Goal: Information Seeking & Learning: Learn about a topic

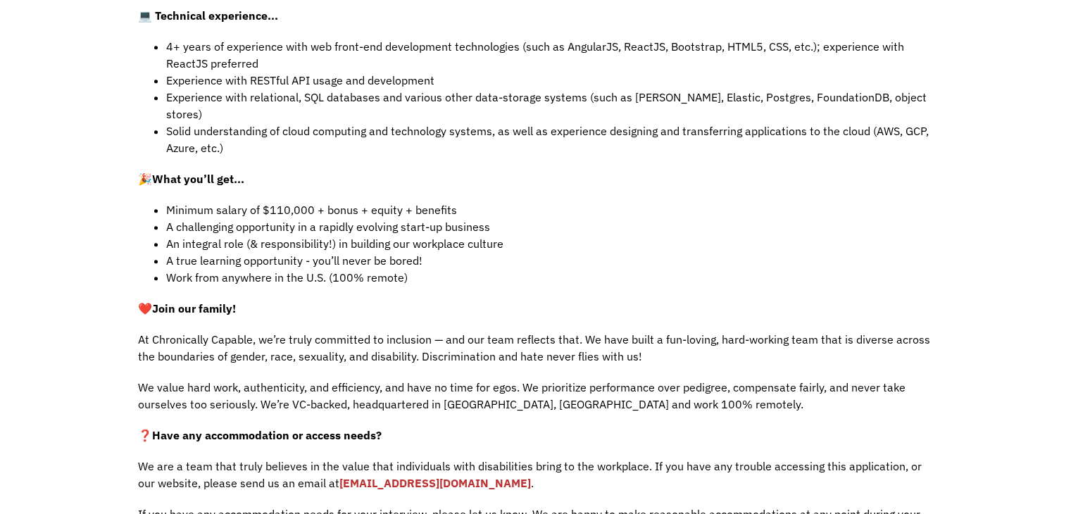
scroll to position [817, 0]
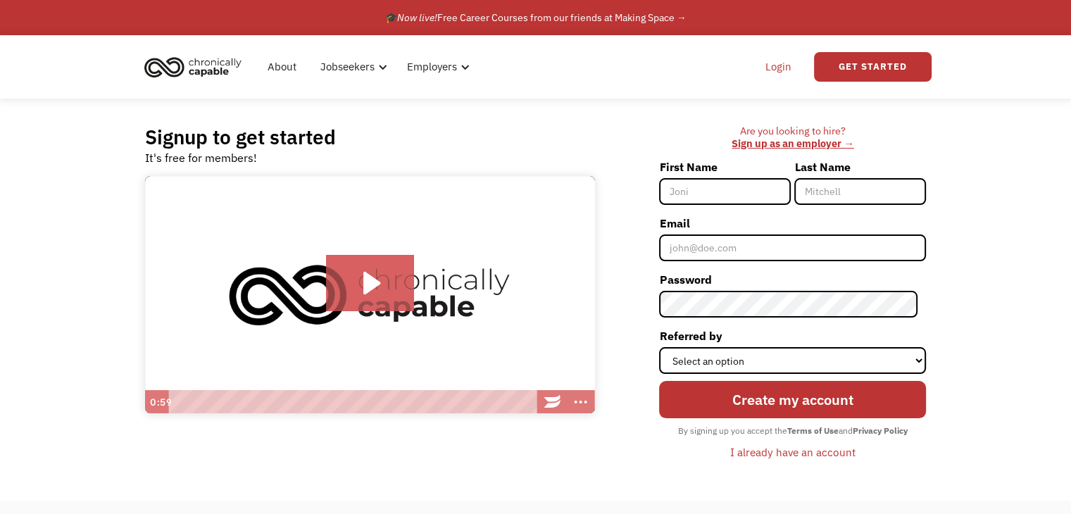
click at [781, 63] on link "Login" at bounding box center [778, 66] width 43 height 45
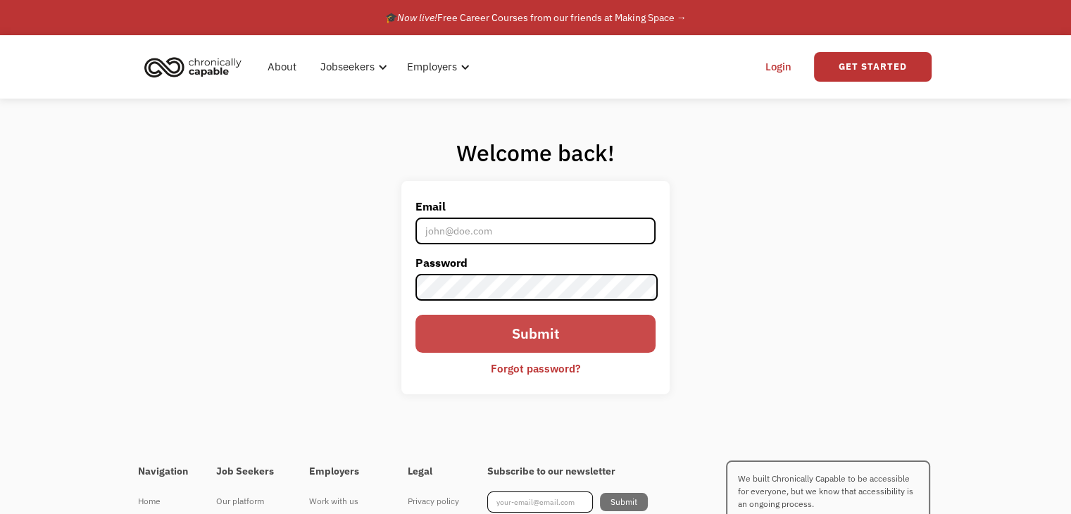
type input "amanda4ctfo@gmail.com"
click at [494, 330] on input "Submit" at bounding box center [535, 333] width 239 height 37
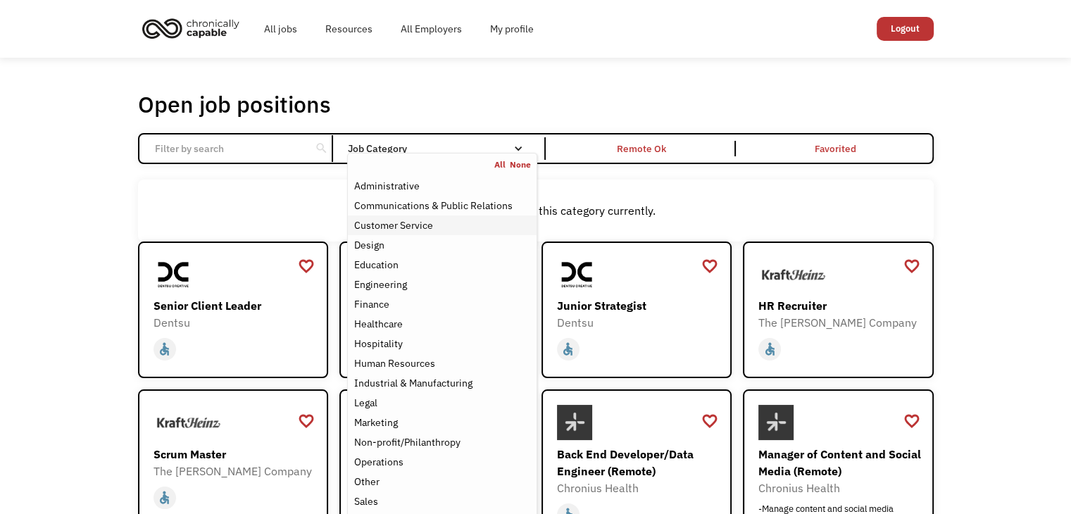
click at [418, 219] on div "Customer Service" at bounding box center [393, 225] width 79 height 17
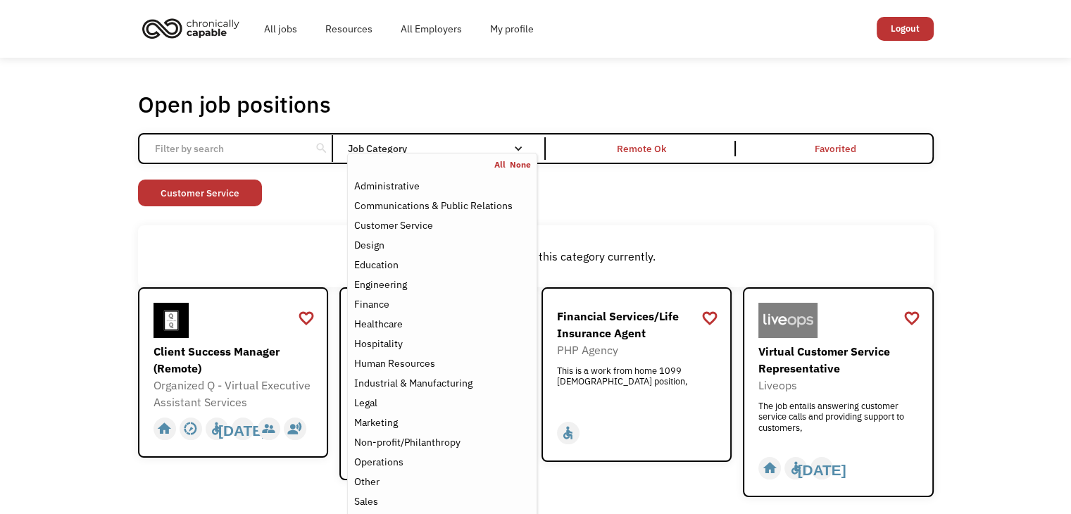
click at [116, 260] on div "Open job positions You have X liked items Search search Filter by category Admi…" at bounding box center [535, 294] width 1071 height 472
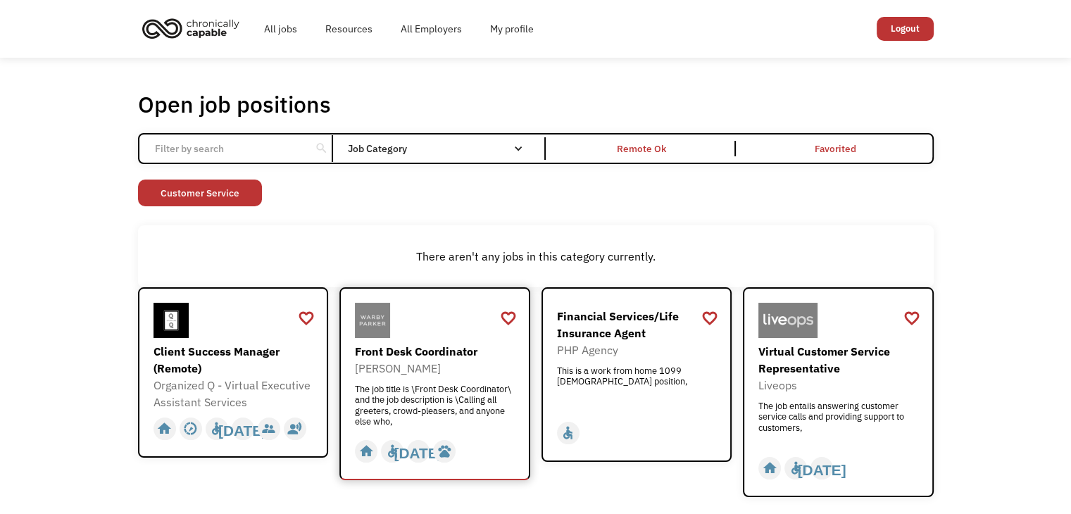
click at [409, 347] on div "Front Desk Coordinator" at bounding box center [436, 351] width 163 height 17
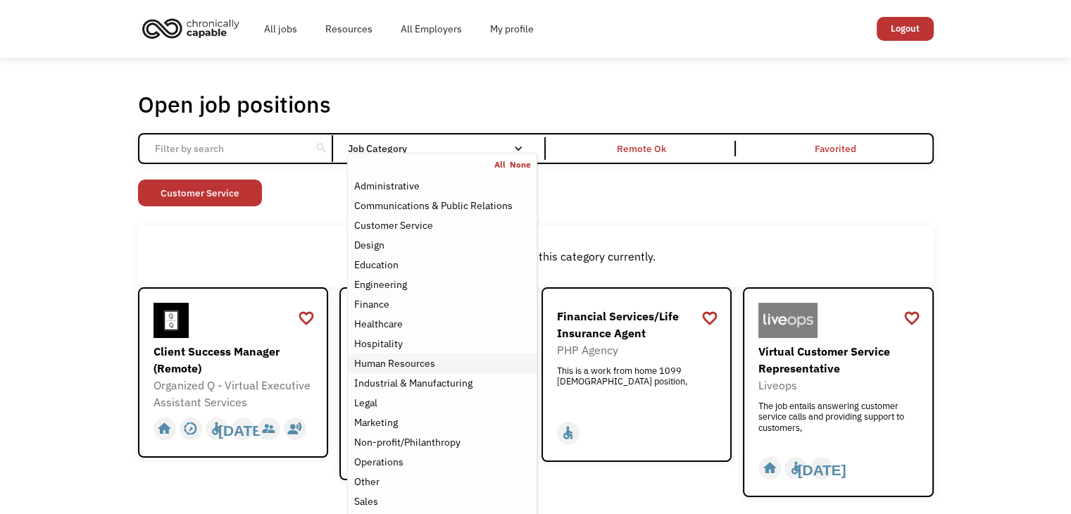
click at [392, 366] on div "Human Resources" at bounding box center [394, 363] width 81 height 17
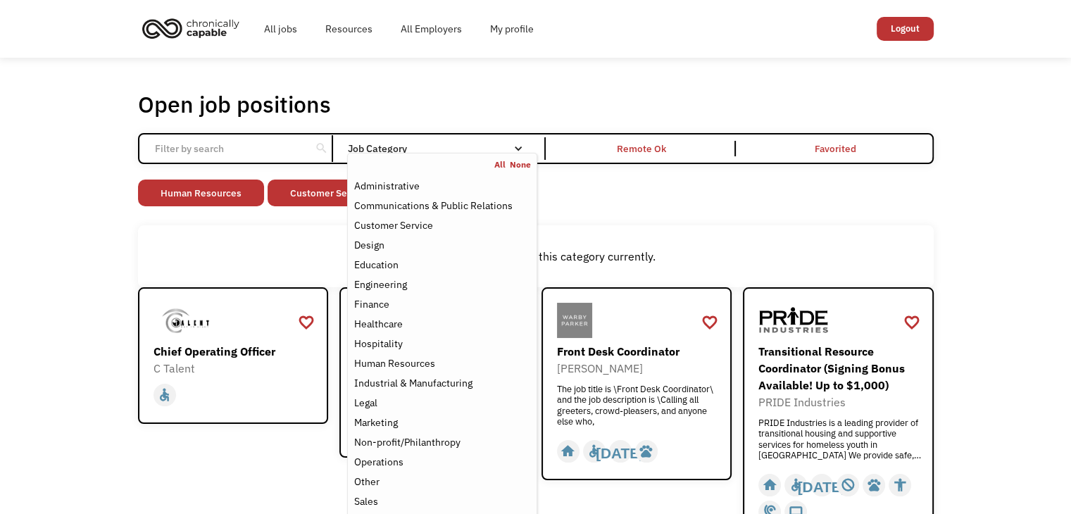
click at [519, 147] on div "Email Form" at bounding box center [518, 149] width 10 height 10
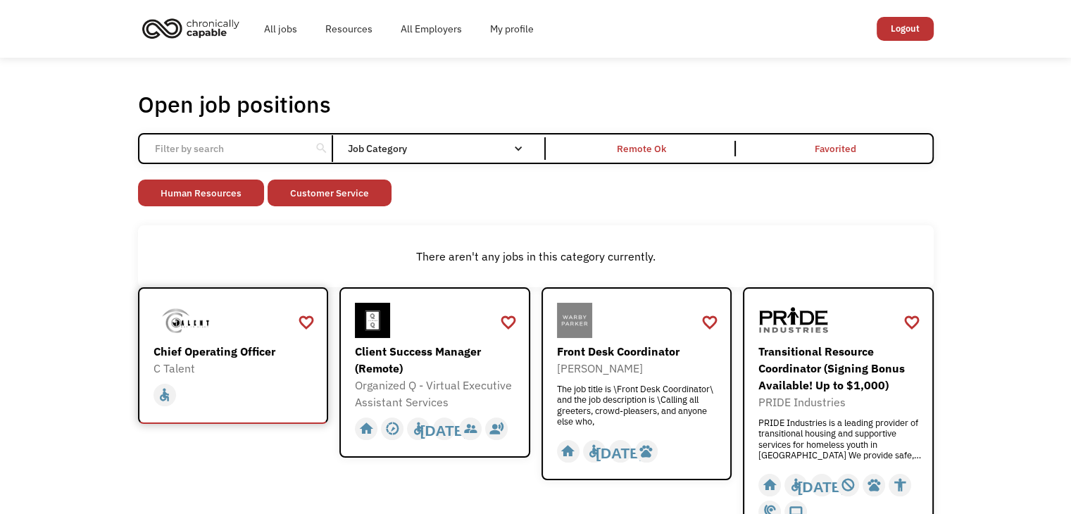
click at [194, 348] on div "Chief Operating Officer" at bounding box center [235, 351] width 163 height 17
click at [807, 370] on div "Transitional Resource Coordinator (Signing Bonus Available! Up to $1,000)" at bounding box center [840, 368] width 163 height 51
click at [809, 432] on div "PRIDE Industries is a leading provider of transitional housing and supportive s…" at bounding box center [840, 439] width 163 height 42
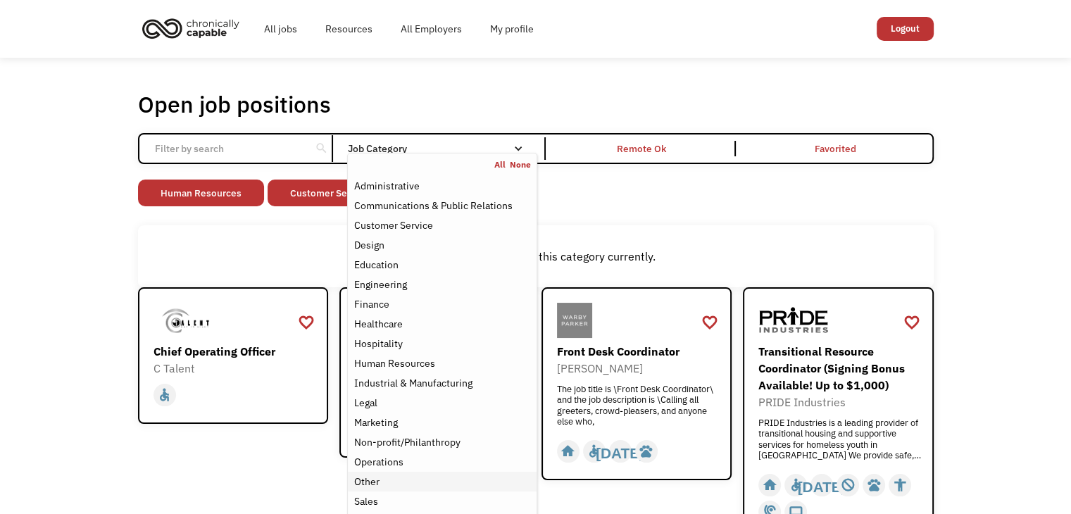
click at [375, 480] on div "Other" at bounding box center [366, 481] width 25 height 17
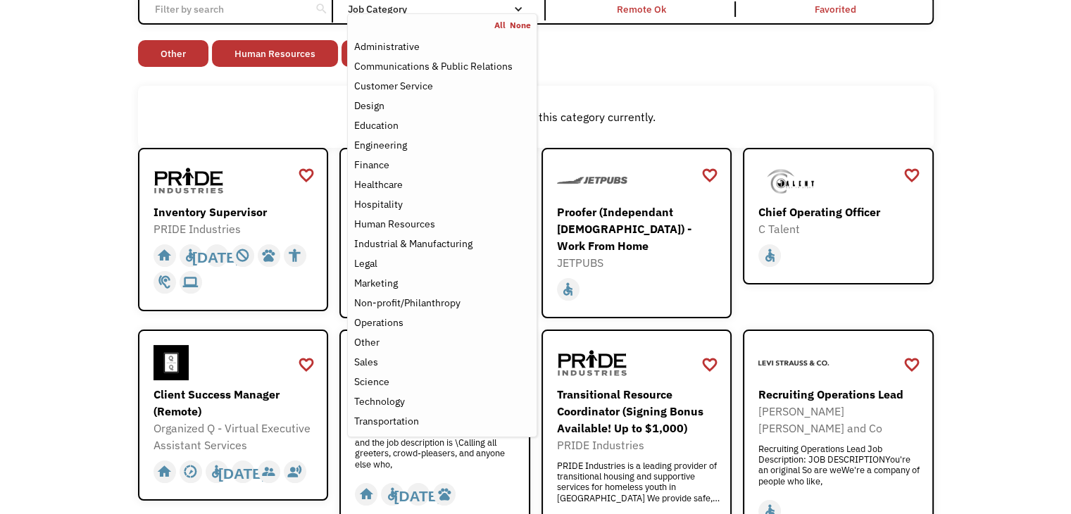
scroll to position [137, 0]
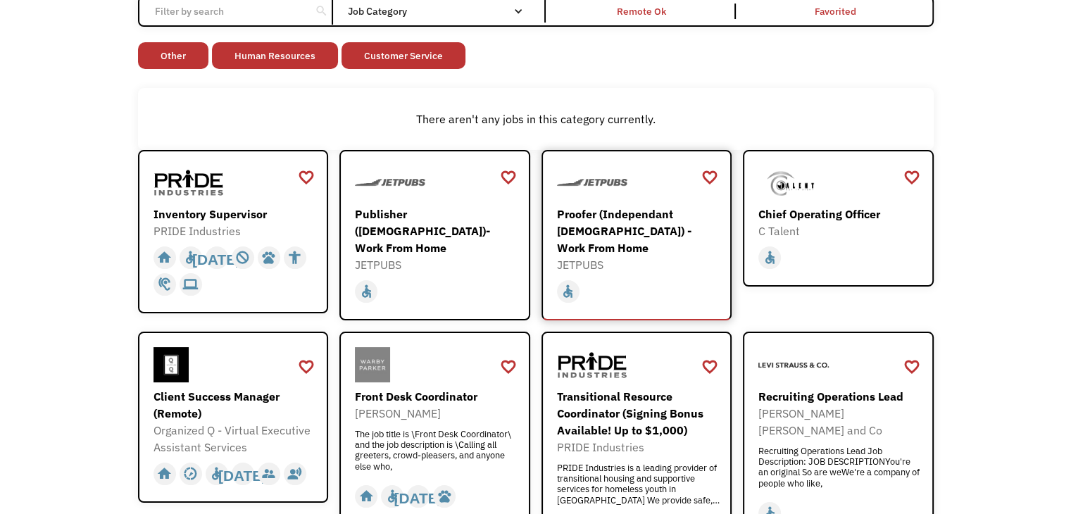
click at [635, 223] on div "Proofer (Independant [DEMOGRAPHIC_DATA]) - Work From Home" at bounding box center [638, 231] width 163 height 51
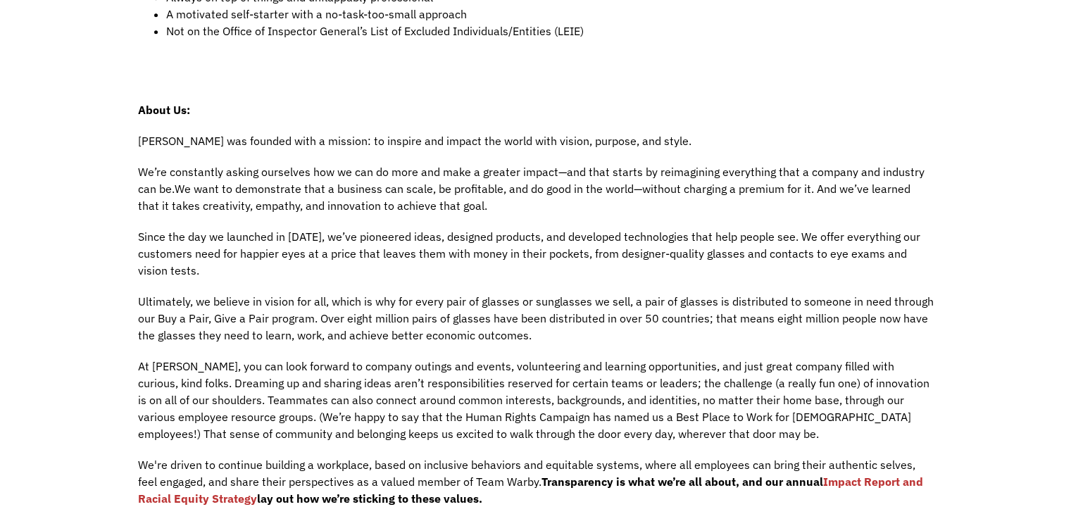
scroll to position [761, 0]
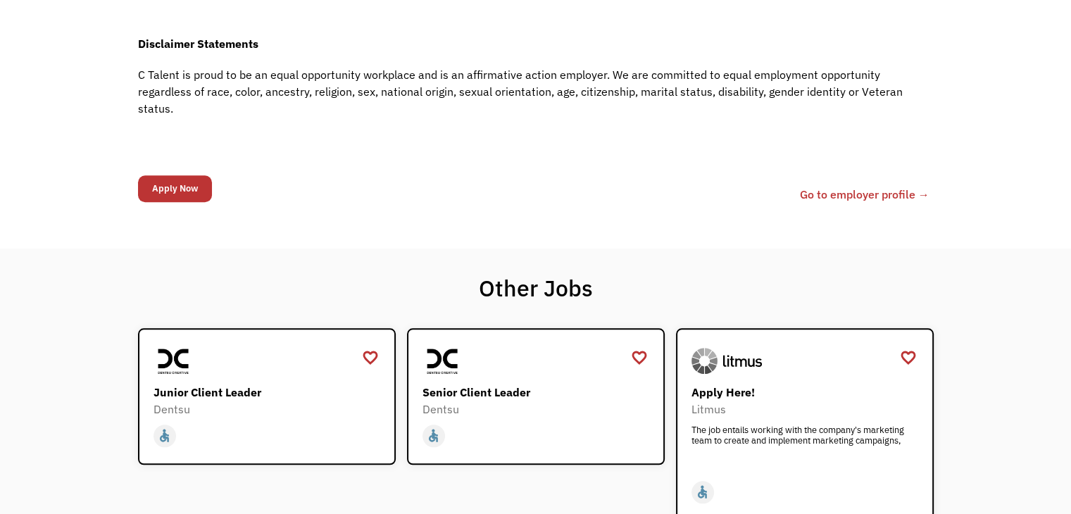
scroll to position [1240, 0]
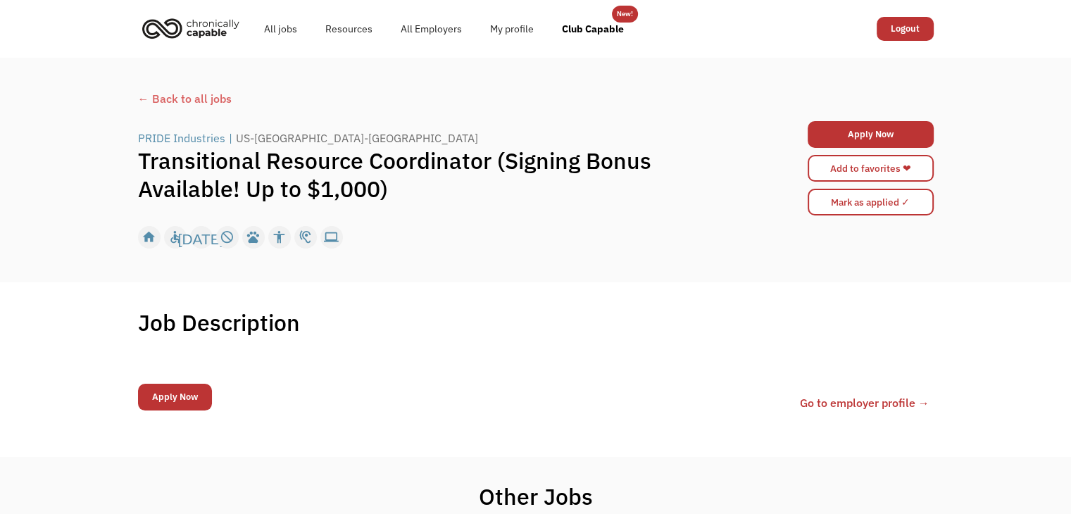
click at [97, 300] on div "Job Description Filter using keywords Search 68bc381d3e87b84ba4eeae5d amanda4ct…" at bounding box center [535, 369] width 1071 height 174
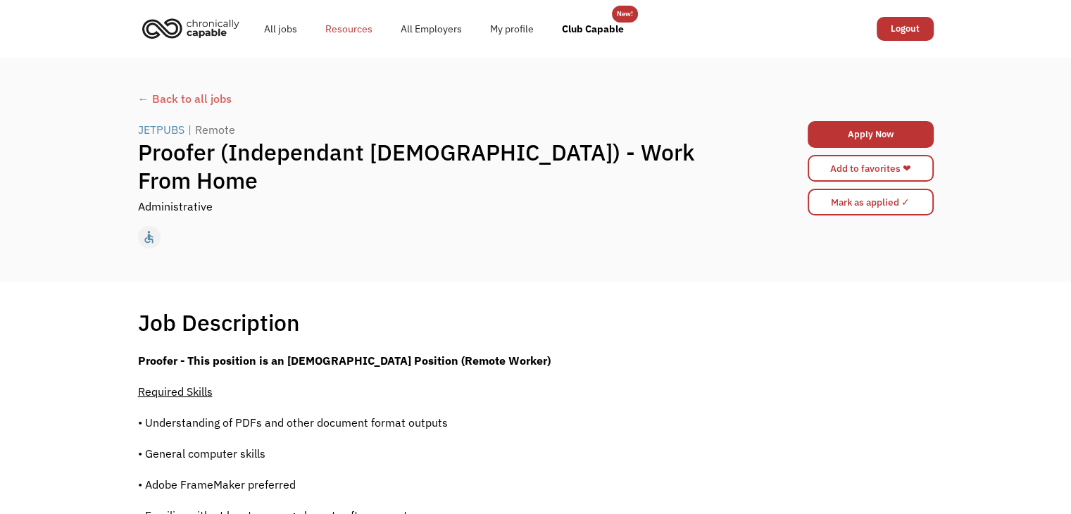
click at [347, 27] on link "Resources" at bounding box center [348, 28] width 75 height 45
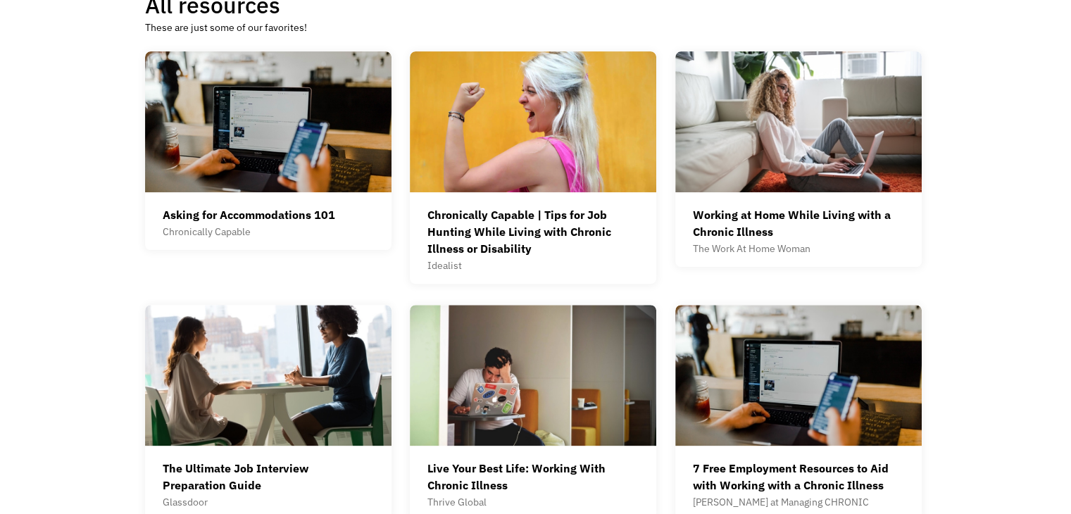
scroll to position [423, 0]
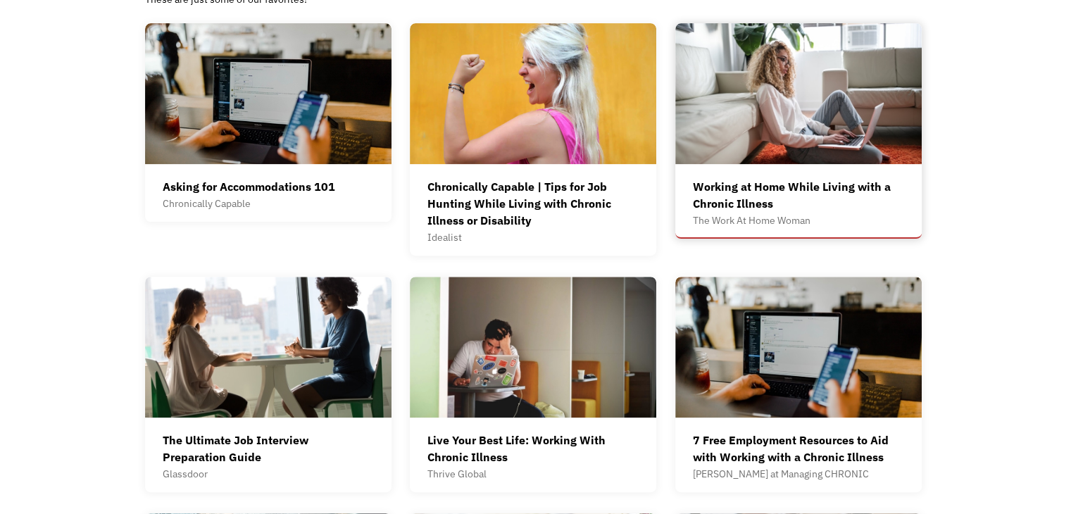
click at [806, 123] on img at bounding box center [799, 93] width 247 height 141
